Goal: Task Accomplishment & Management: Manage account settings

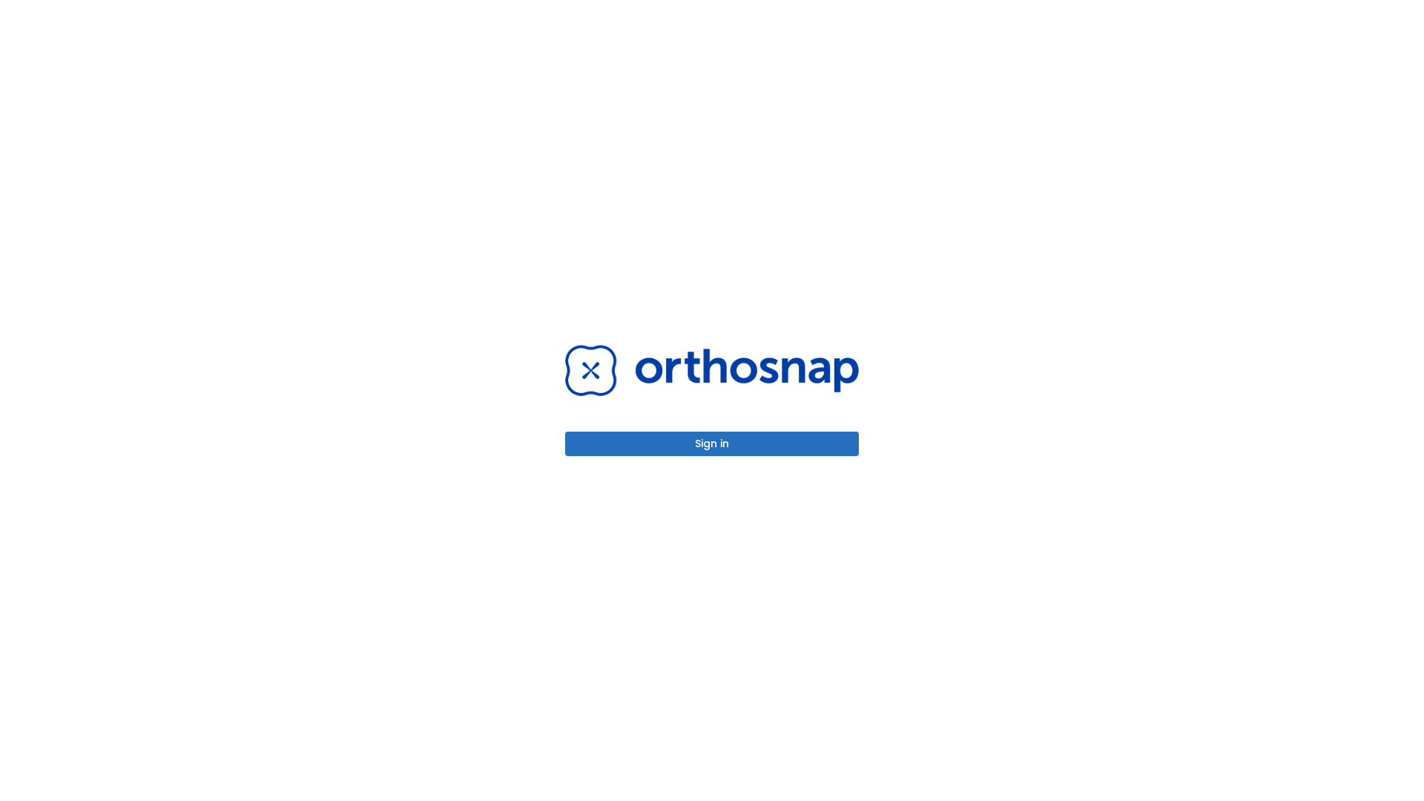
click at [712, 443] on button "Sign in" at bounding box center [712, 444] width 294 height 24
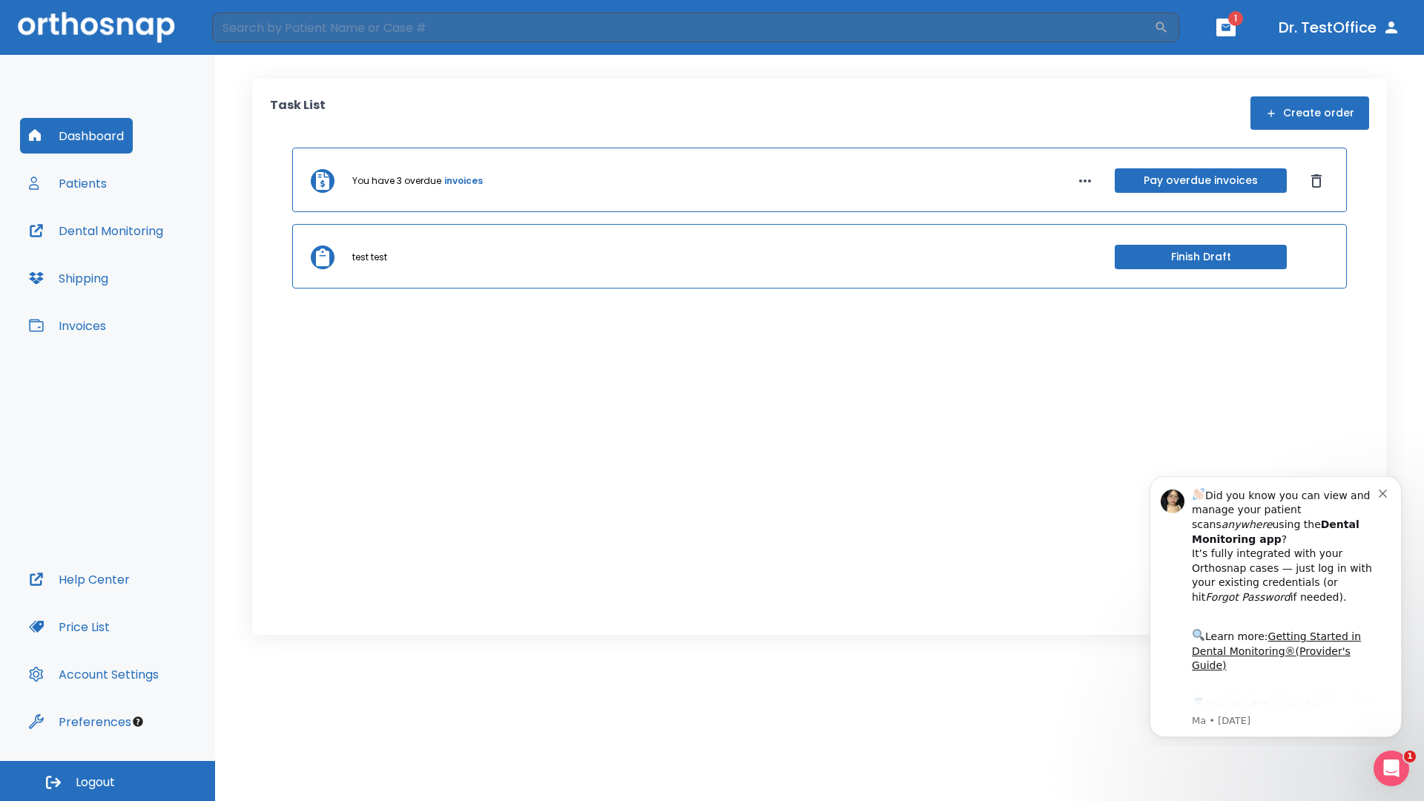
click at [108, 781] on span "Logout" at bounding box center [95, 782] width 39 height 16
